Goal: Check status: Check status

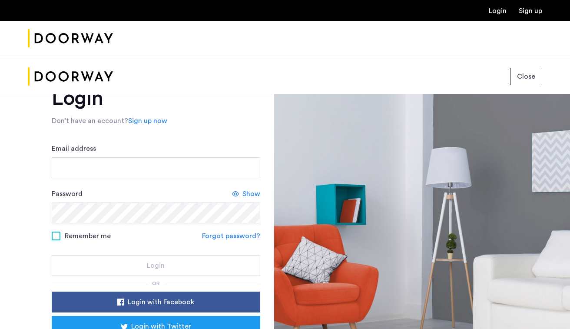
scroll to position [33, 0]
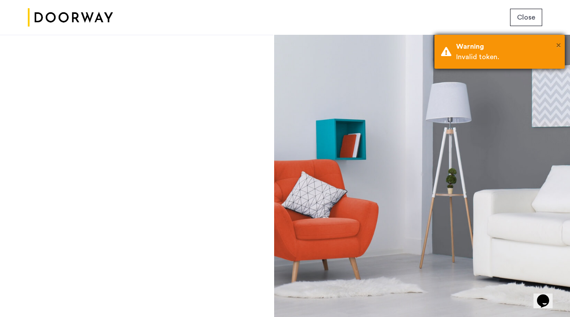
click at [558, 43] on span "×" at bounding box center [558, 45] width 5 height 9
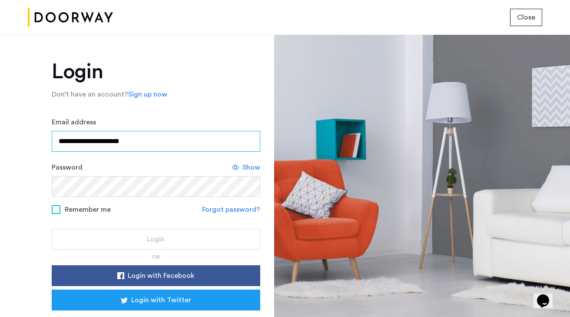
type input "**********"
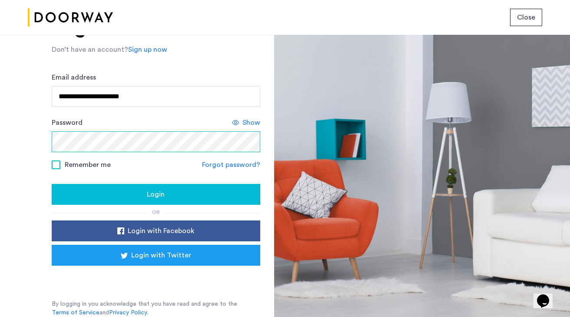
scroll to position [45, 0]
click at [108, 189] on div "Login" at bounding box center [156, 194] width 195 height 10
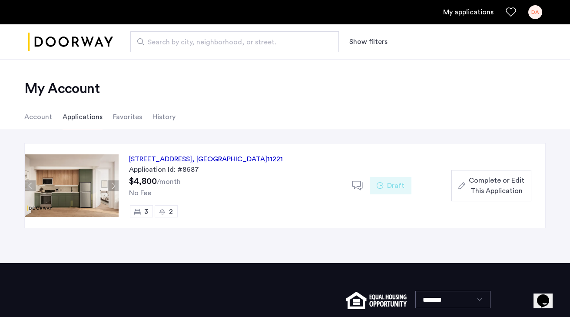
click at [235, 164] on div "972 Bushwick Avenue, Unit 8A, Brooklyn , NY 11221" at bounding box center [206, 159] width 154 height 10
